Goal: Browse casually

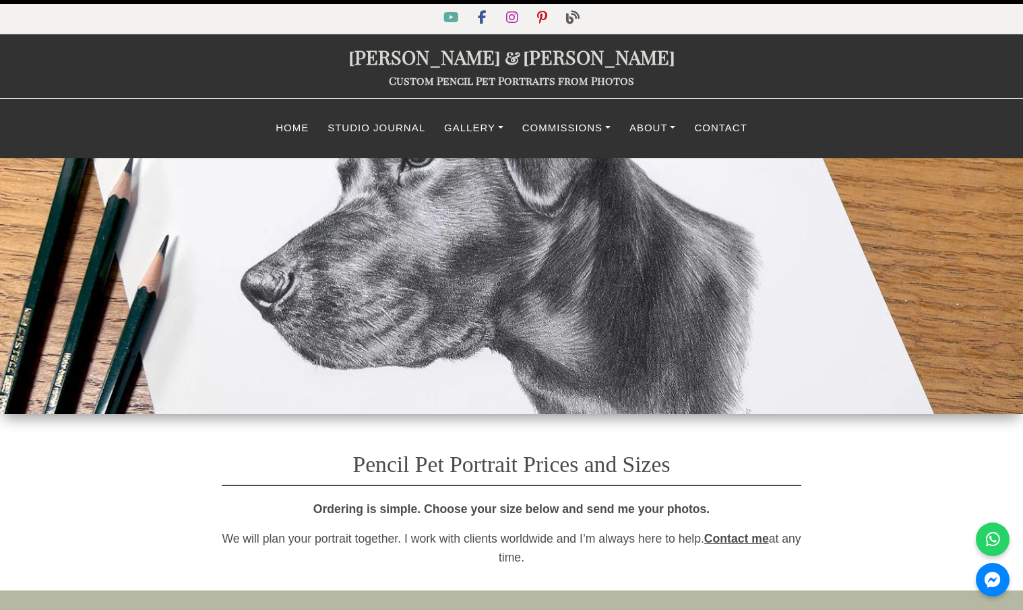
select select "GBP"
click at [452, 123] on link "Gallery" at bounding box center [474, 128] width 78 height 26
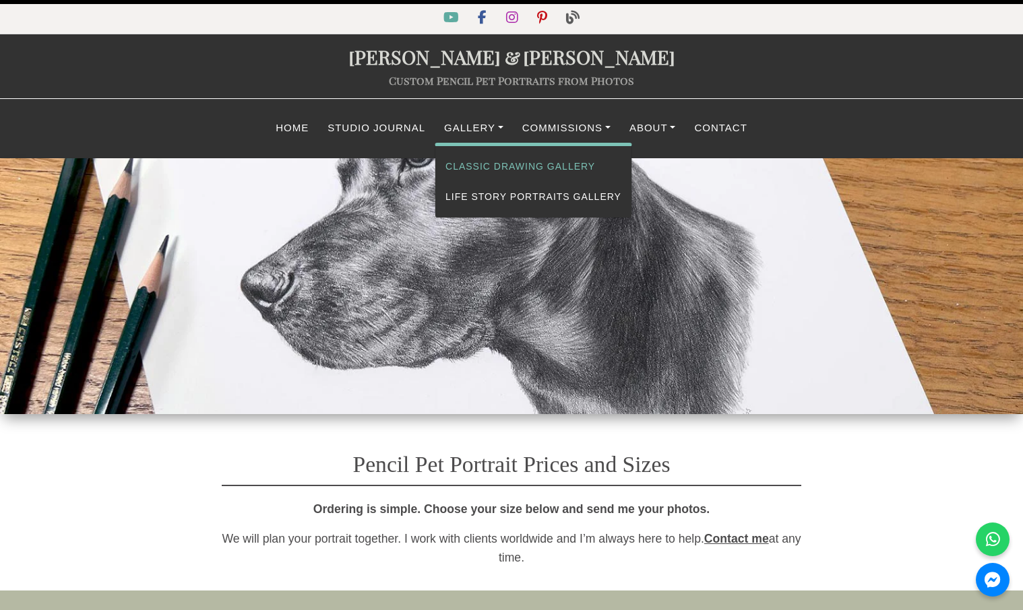
click at [482, 164] on link "Classic Drawing Gallery" at bounding box center [533, 167] width 196 height 30
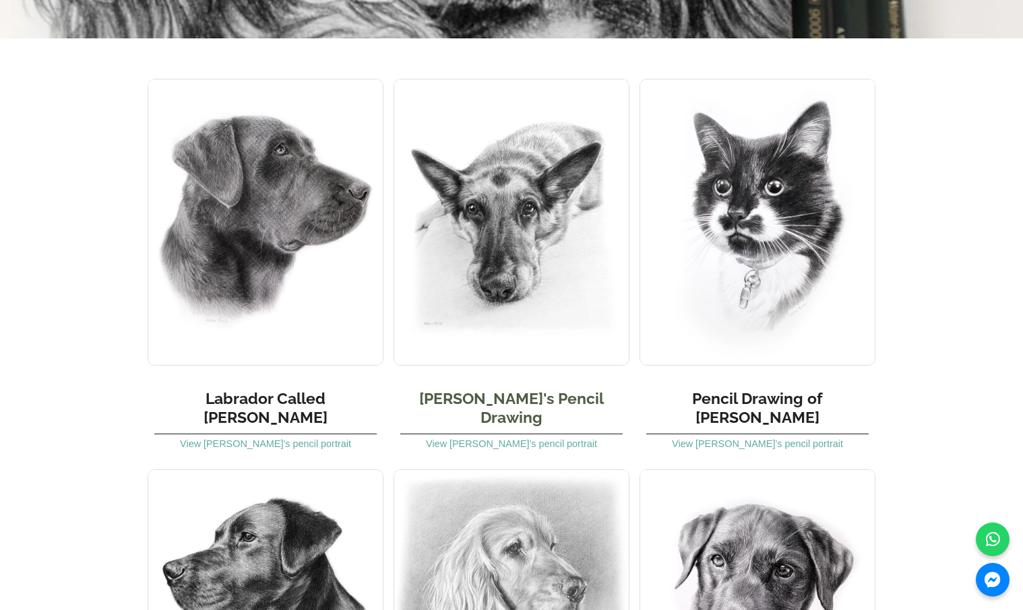
scroll to position [2104, 0]
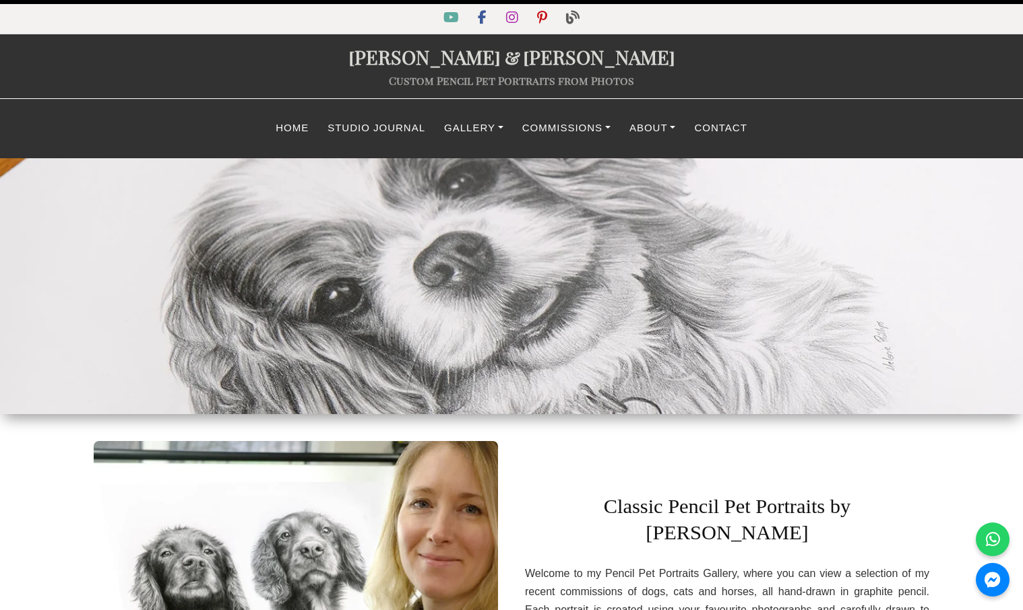
scroll to position [0, 0]
click at [464, 123] on link "Gallery" at bounding box center [474, 128] width 78 height 26
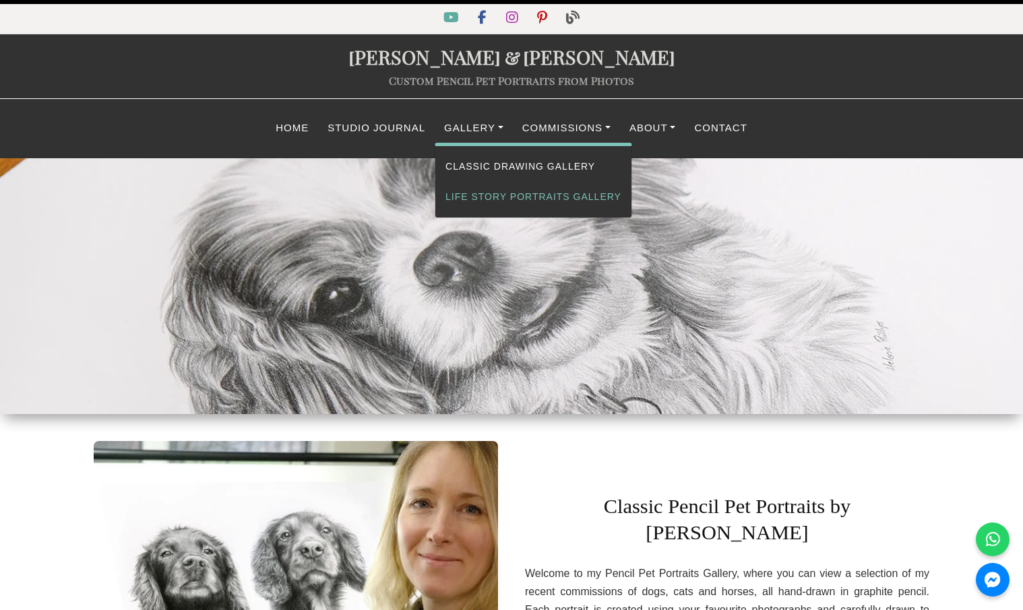
click at [496, 192] on link "Life Story Portraits Gallery" at bounding box center [533, 197] width 196 height 30
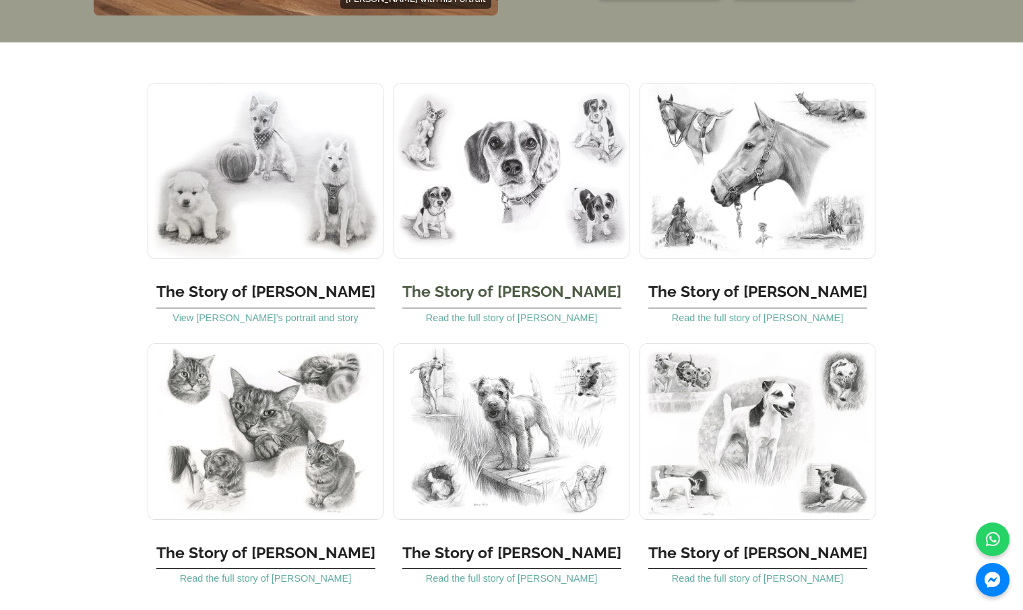
scroll to position [1478, 0]
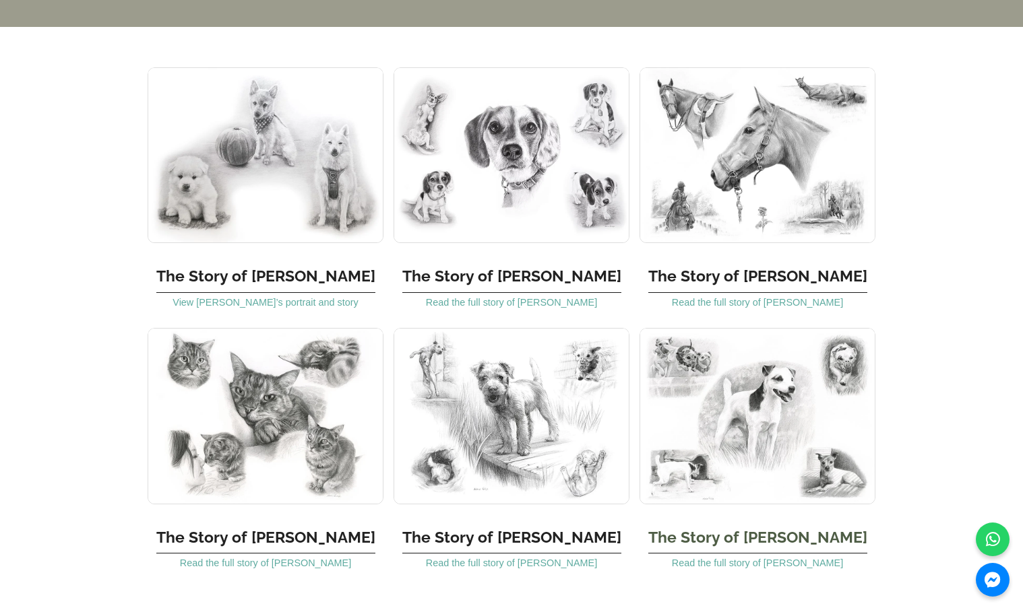
click at [790, 453] on img at bounding box center [757, 416] width 236 height 176
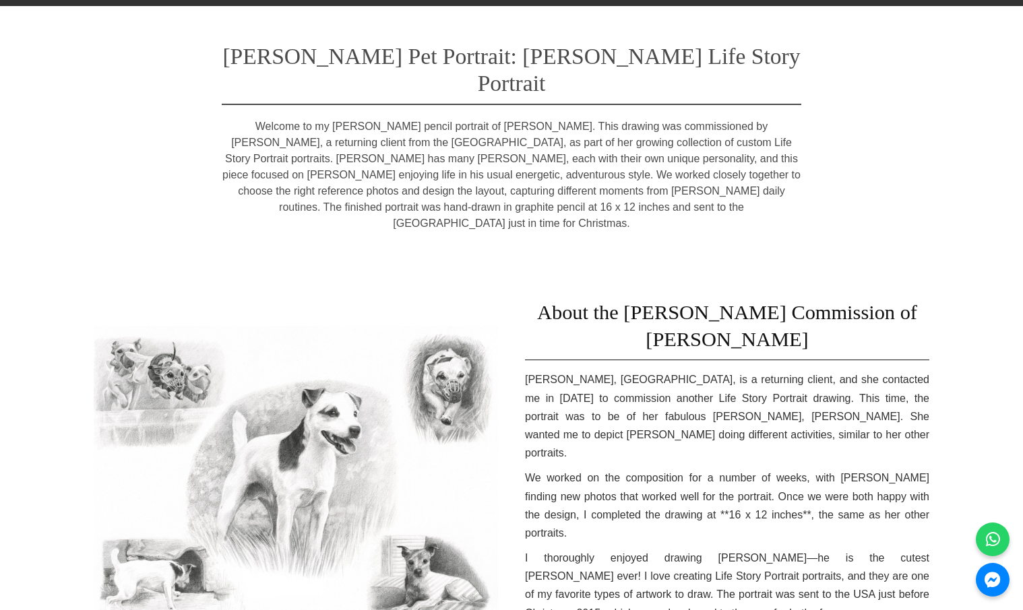
scroll to position [196, 0]
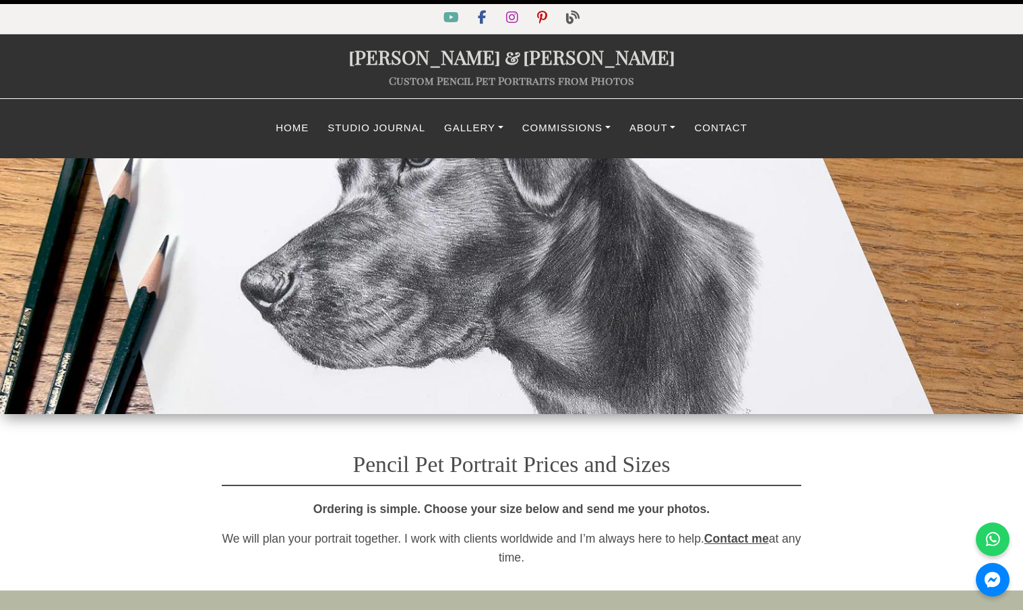
select select "GBP"
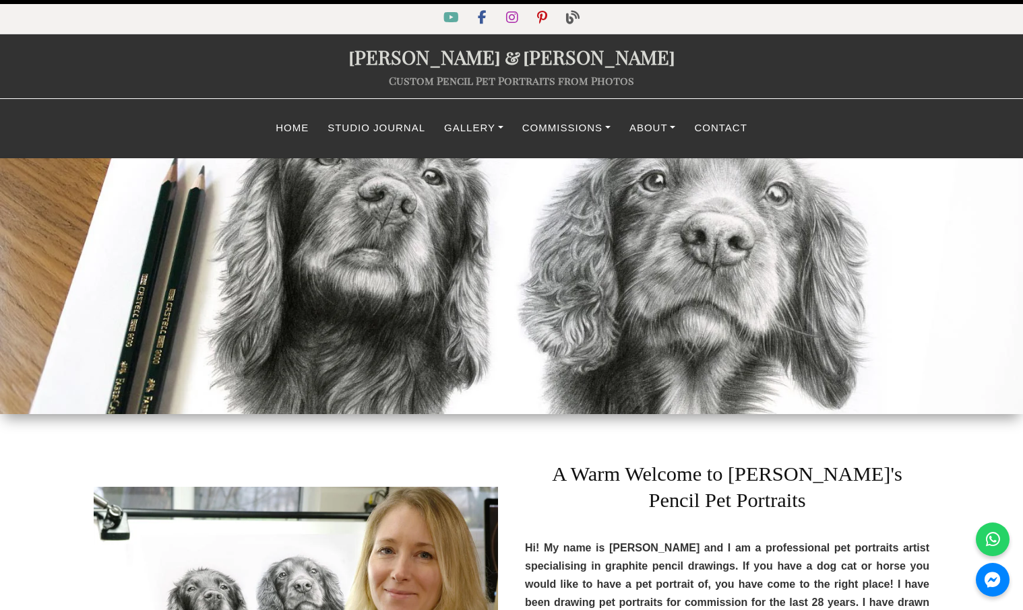
scroll to position [2034, 0]
